Goal: Task Accomplishment & Management: Use online tool/utility

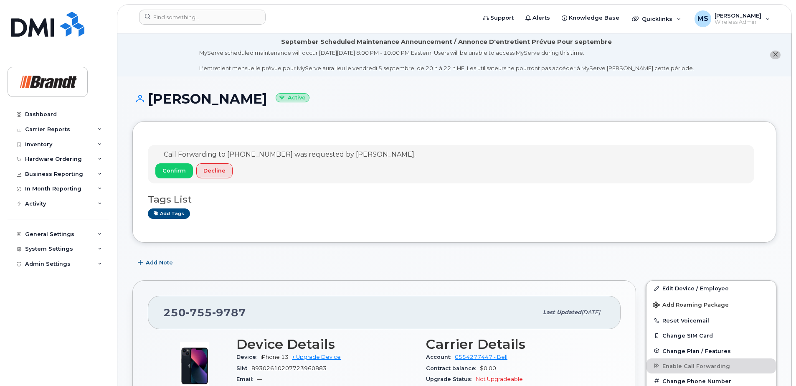
scroll to position [84, 0]
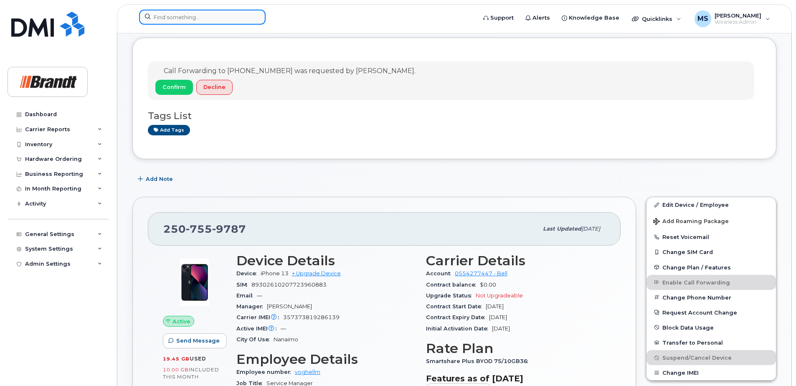
click at [152, 13] on input at bounding box center [202, 17] width 127 height 15
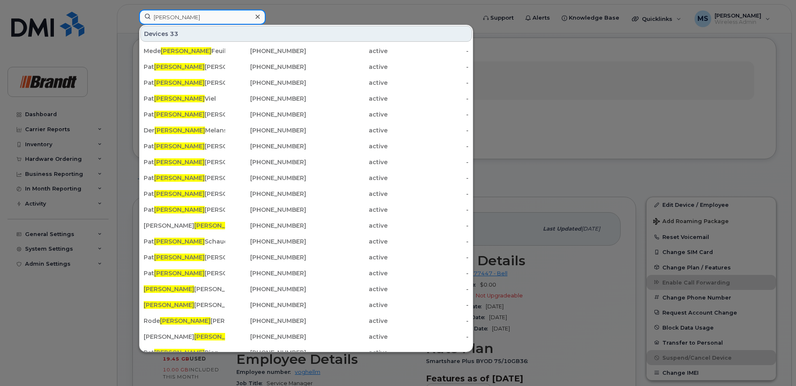
drag, startPoint x: 184, startPoint y: 19, endPoint x: 0, endPoint y: 42, distance: 185.3
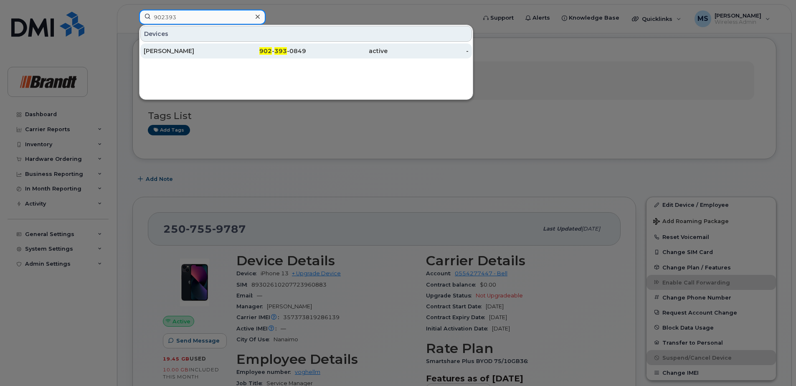
type input "902393"
click at [280, 52] on span "393" at bounding box center [281, 51] width 13 height 8
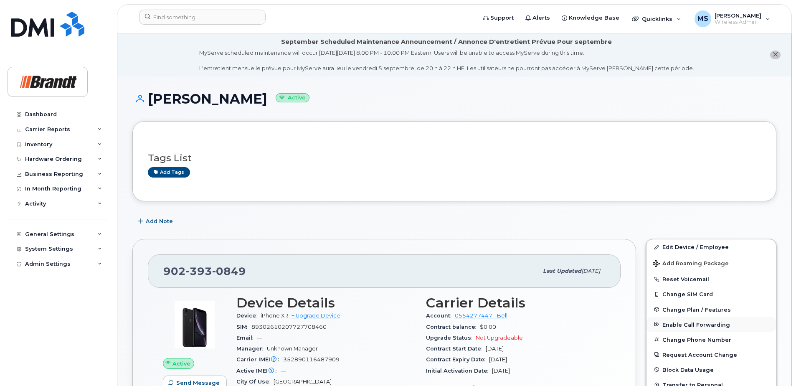
click at [679, 324] on span "Enable Call Forwarding" at bounding box center [697, 324] width 68 height 6
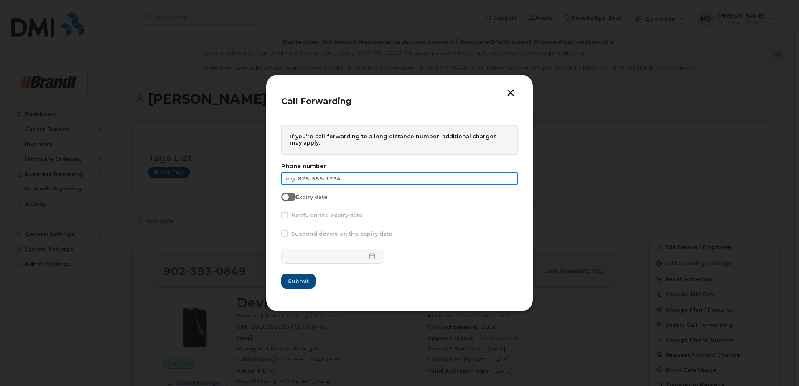
click at [441, 178] on input "text" at bounding box center [399, 178] width 237 height 13
type input "506-229-9748"
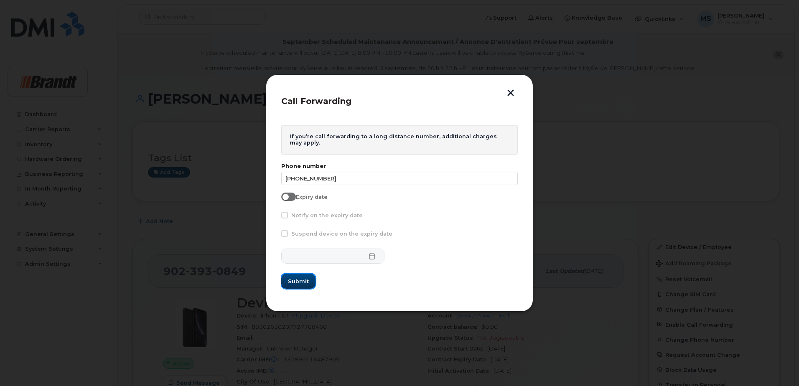
click at [305, 284] on span "Submit" at bounding box center [298, 281] width 21 height 8
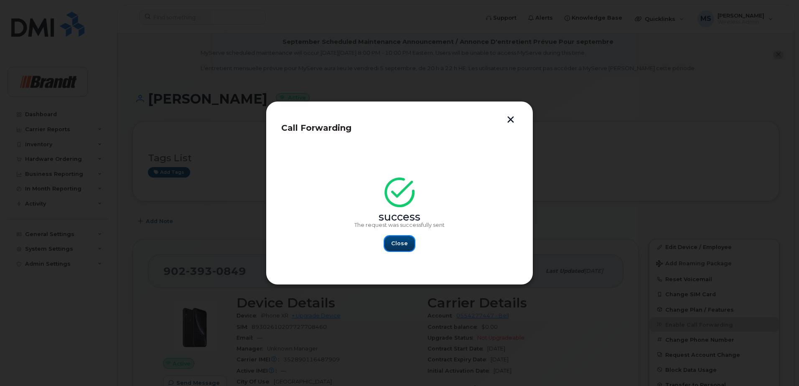
click at [397, 248] on button "Close" at bounding box center [399, 243] width 30 height 15
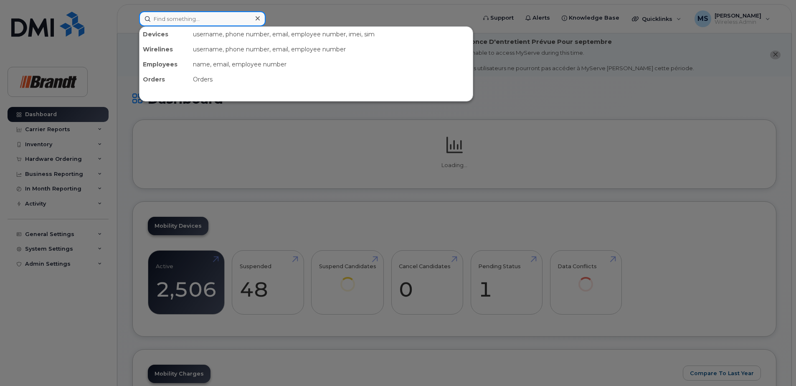
drag, startPoint x: 216, startPoint y: 20, endPoint x: 209, endPoint y: 23, distance: 7.7
click at [209, 23] on input at bounding box center [202, 18] width 127 height 15
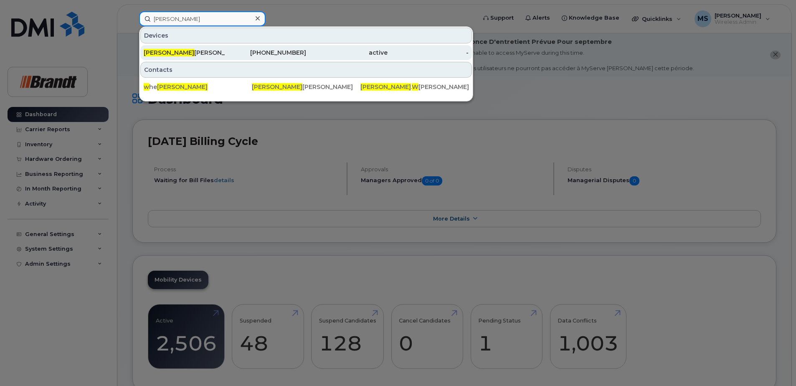
type input "[PERSON_NAME]"
click at [226, 50] on div "[PHONE_NUMBER]" at bounding box center [265, 52] width 81 height 8
